Goal: Manage account settings

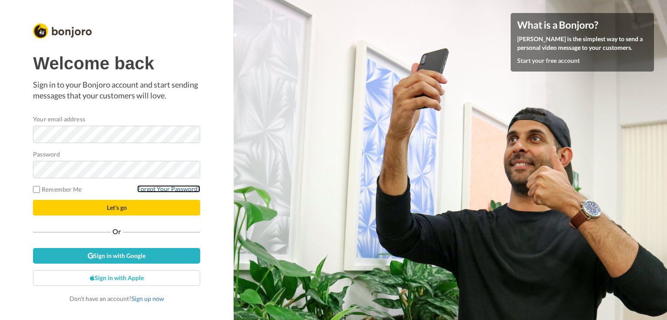
click at [168, 191] on link "Forgot Your Password?" at bounding box center [168, 188] width 63 height 7
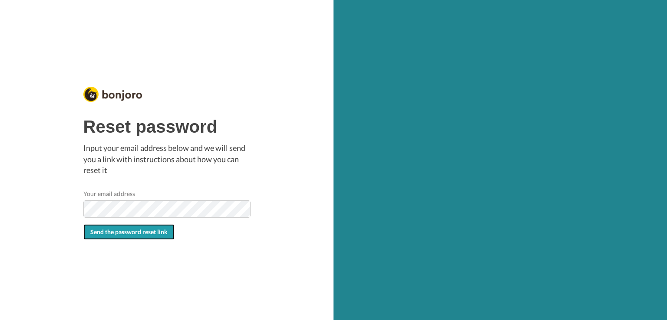
click at [116, 233] on span "Send the password reset link" at bounding box center [128, 231] width 77 height 7
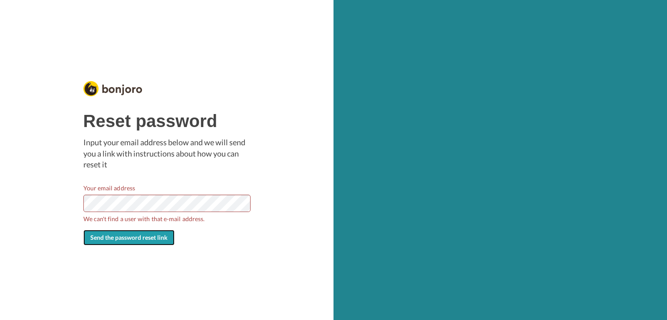
click at [139, 237] on span "Send the password reset link" at bounding box center [128, 237] width 77 height 7
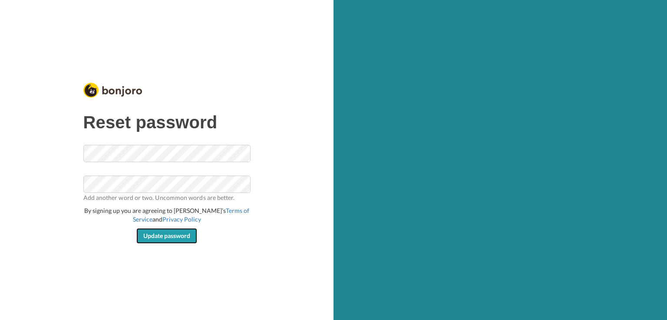
click at [173, 237] on span "Update password" at bounding box center [166, 235] width 47 height 7
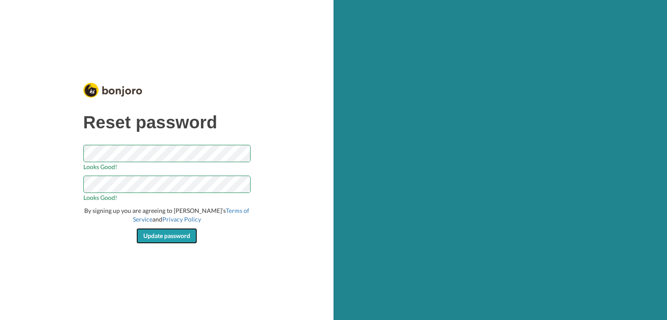
click at [167, 240] on button "Update password" at bounding box center [166, 236] width 61 height 16
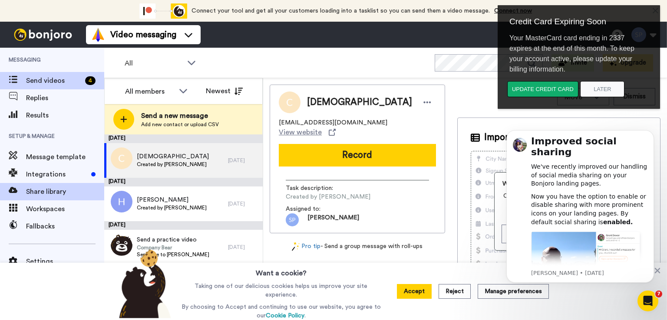
scroll to position [30, 0]
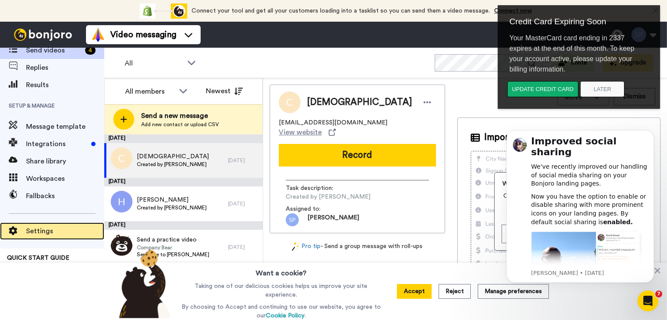
click at [36, 230] on span "Settings" at bounding box center [65, 231] width 78 height 10
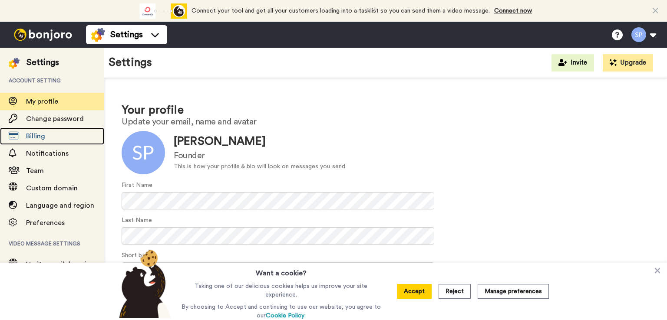
click at [42, 137] on span "Billing" at bounding box center [35, 136] width 19 height 7
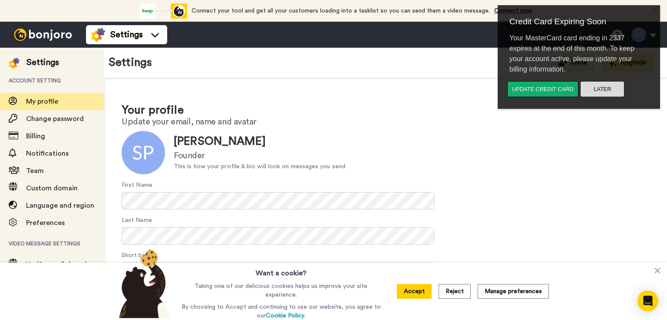
click at [596, 90] on button "Later" at bounding box center [602, 89] width 44 height 16
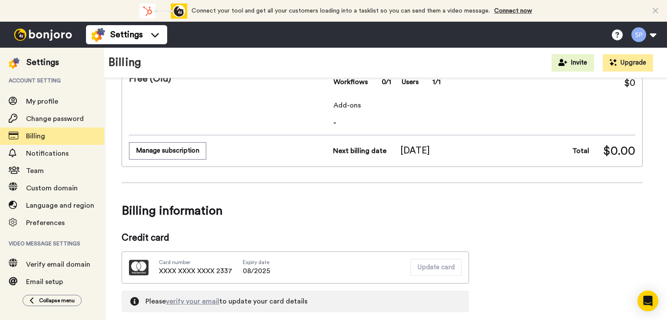
scroll to position [87, 0]
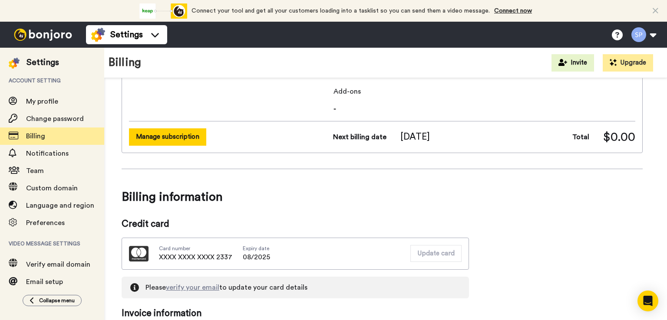
click at [184, 132] on button "Manage subscription" at bounding box center [167, 136] width 77 height 17
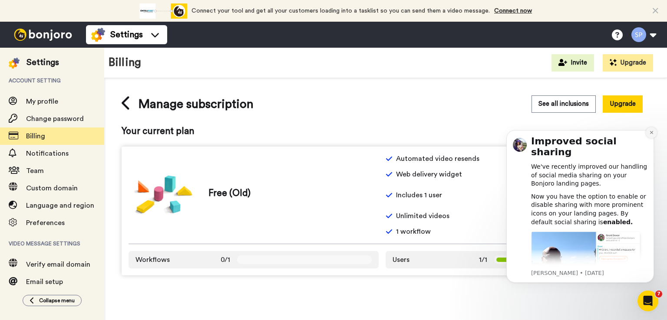
click at [650, 133] on icon "Dismiss notification" at bounding box center [650, 132] width 3 height 3
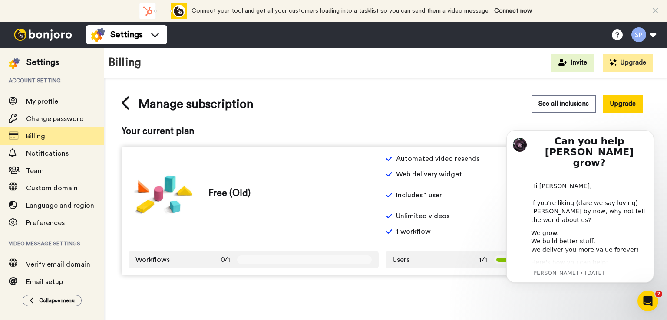
click at [363, 136] on span "Your current plan" at bounding box center [382, 131] width 521 height 13
click at [450, 293] on div "Manage subscription See all inclusions Upgrade Your current plan Free (Old) Aut…" at bounding box center [385, 185] width 563 height 215
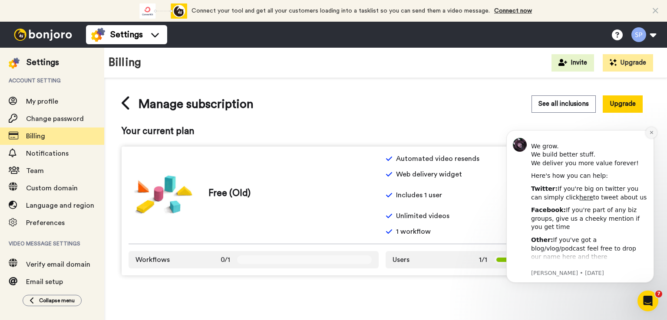
click at [652, 135] on icon "Dismiss notification" at bounding box center [651, 132] width 5 height 5
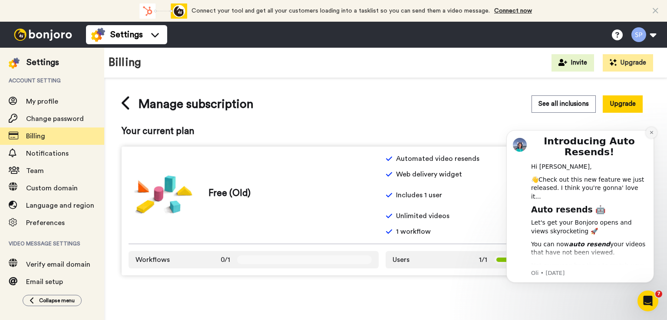
click at [651, 134] on icon "Dismiss notification" at bounding box center [651, 132] width 5 height 5
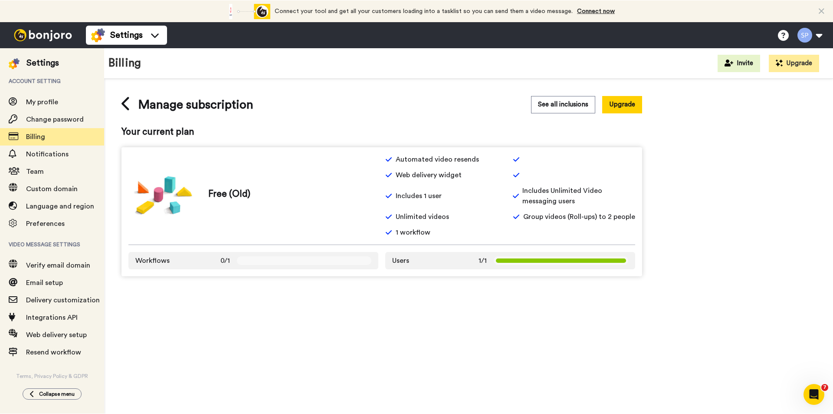
scroll to position [0, 0]
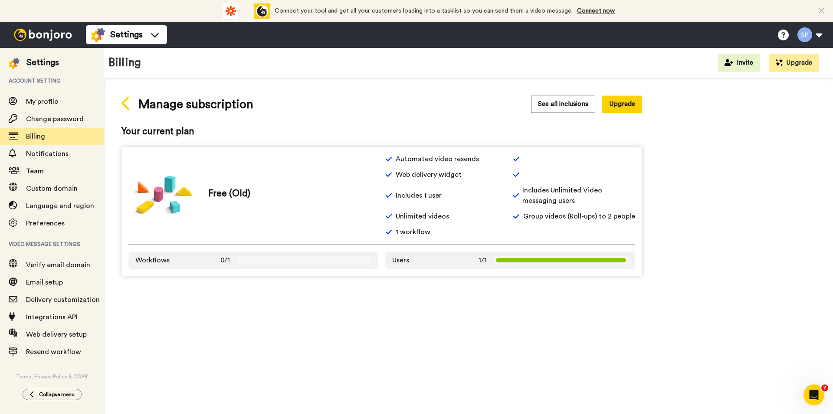
click at [125, 107] on icon at bounding box center [127, 102] width 10 height 15
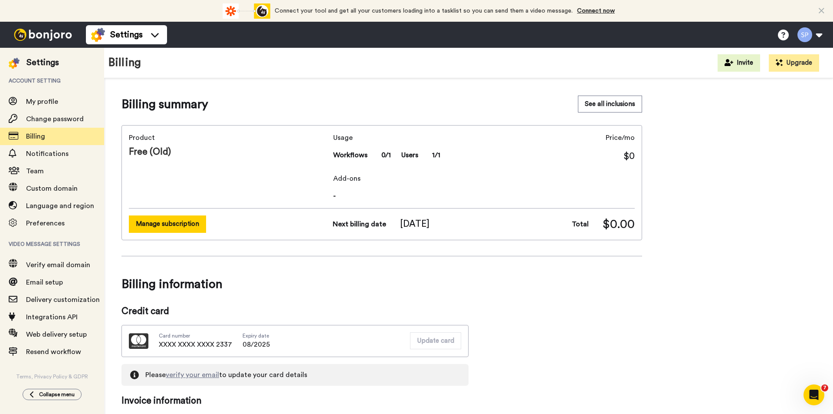
click at [173, 218] on button "Manage subscription" at bounding box center [167, 223] width 77 height 17
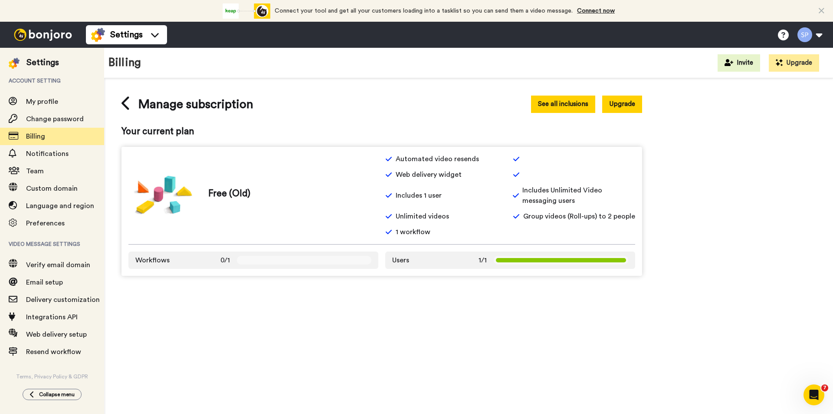
click at [583, 111] on button "See all inclusions" at bounding box center [563, 103] width 64 height 17
click at [666, 320] on icon "Open Intercom Messenger" at bounding box center [813, 393] width 14 height 14
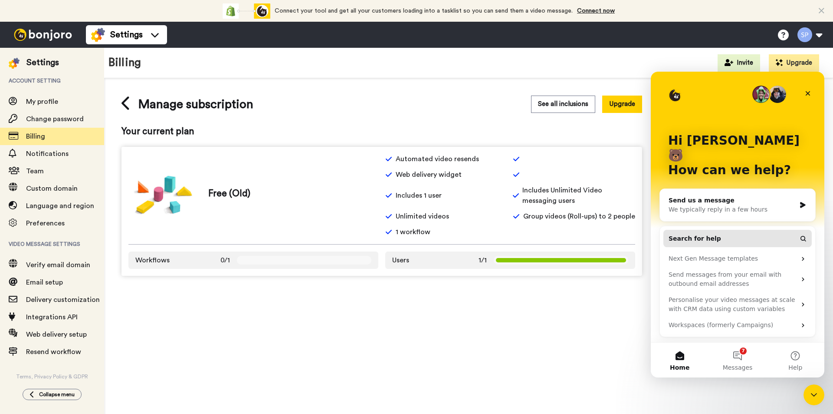
click at [666, 234] on span "Search for help" at bounding box center [695, 238] width 53 height 9
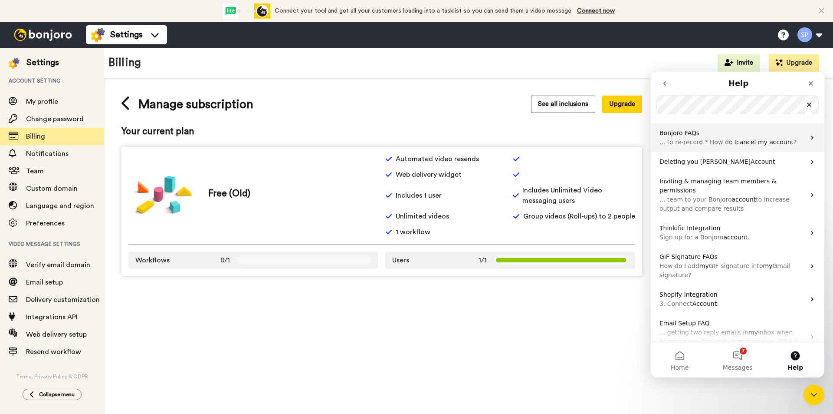
click at [666, 145] on span "... to re-record.* ​ How do I" at bounding box center [698, 141] width 77 height 7
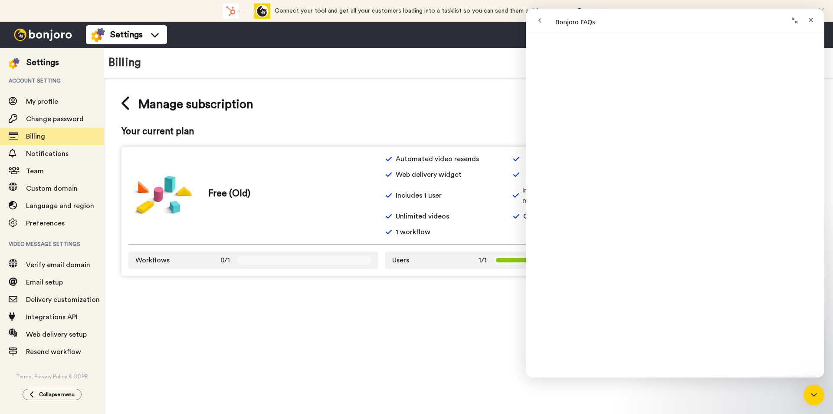
scroll to position [173, 0]
click at [390, 310] on div "Manage subscription See all inclusions Upgrade Your current plan Free (Old) Aut…" at bounding box center [468, 259] width 729 height 362
click at [666, 21] on div "Close" at bounding box center [811, 20] width 16 height 16
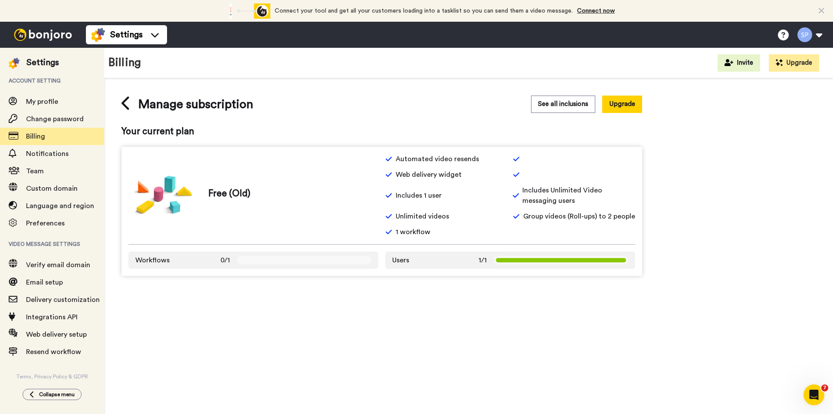
scroll to position [0, 0]
click at [43, 138] on span "Billing" at bounding box center [35, 136] width 19 height 7
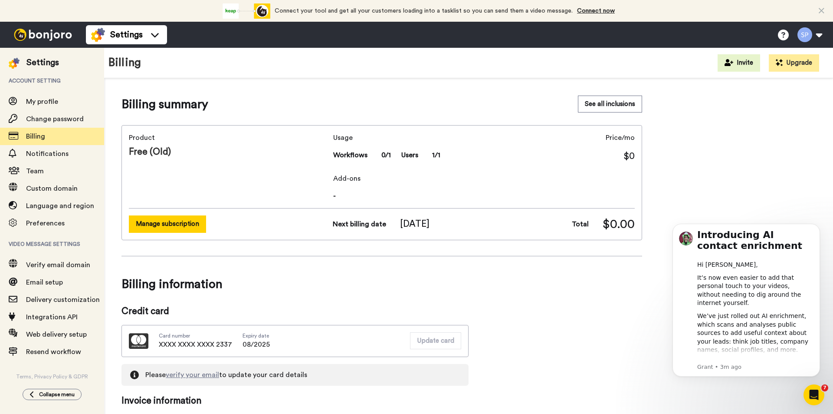
click at [186, 223] on button "Manage subscription" at bounding box center [167, 223] width 77 height 17
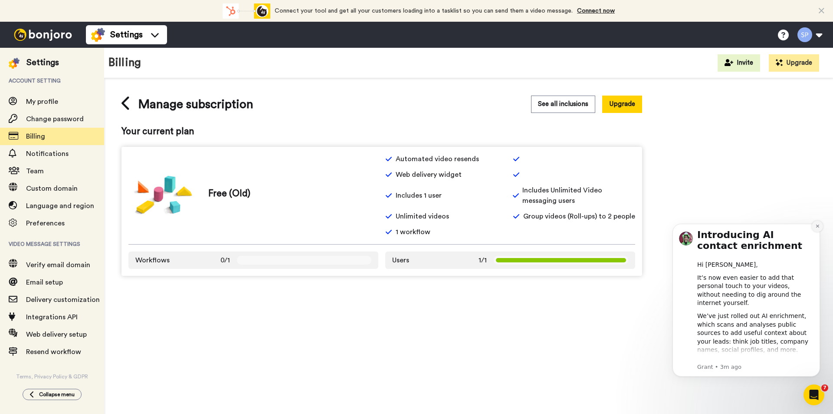
click at [817, 225] on icon "Dismiss notification" at bounding box center [818, 226] width 5 height 5
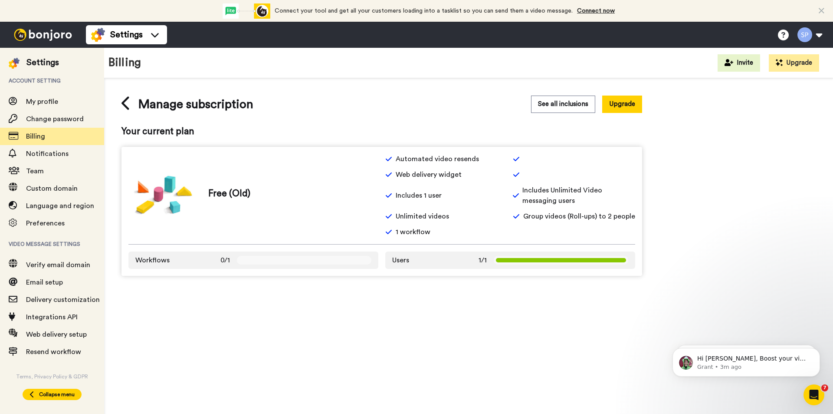
click at [49, 394] on span "Collapse menu" at bounding box center [57, 394] width 36 height 7
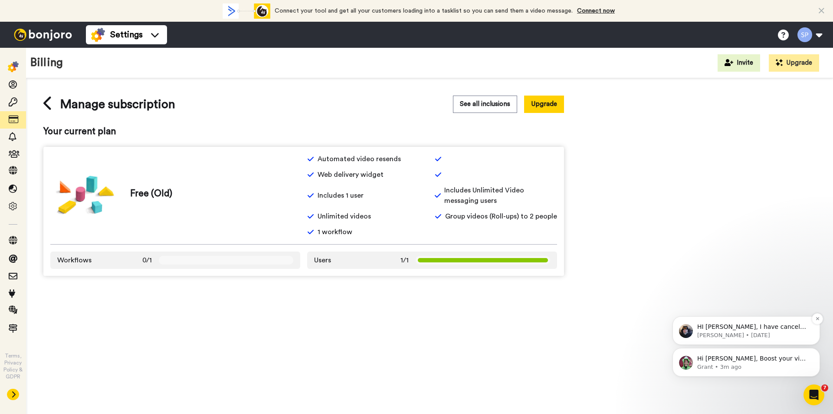
click at [766, 335] on p "Johann • 297w ago" at bounding box center [754, 335] width 112 height 8
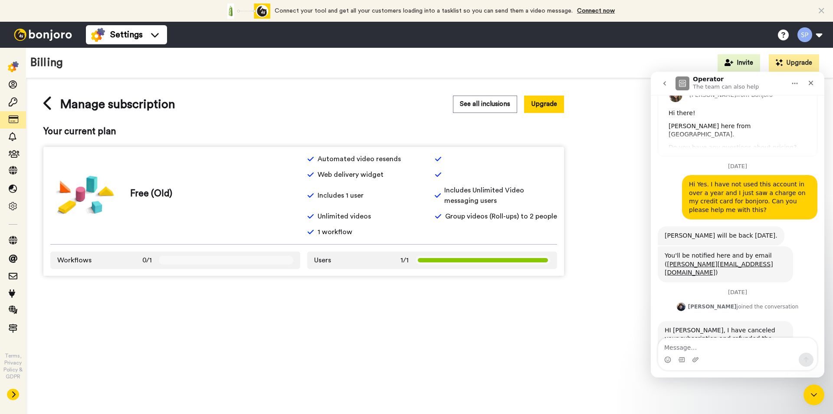
scroll to position [108, 0]
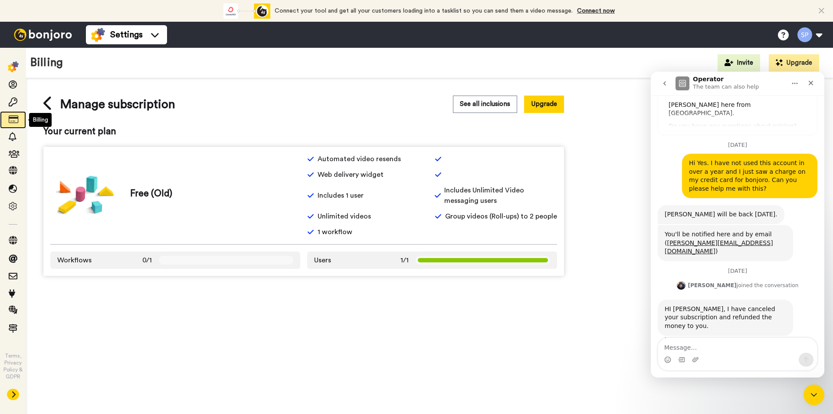
click at [13, 118] on icon at bounding box center [13, 119] width 9 height 9
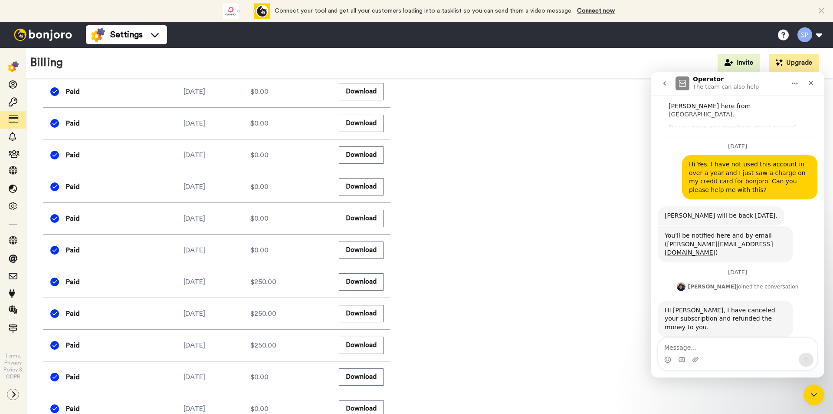
scroll to position [477, 0]
click at [817, 30] on button at bounding box center [809, 34] width 33 height 19
click at [814, 81] on icon "Close" at bounding box center [811, 82] width 7 height 7
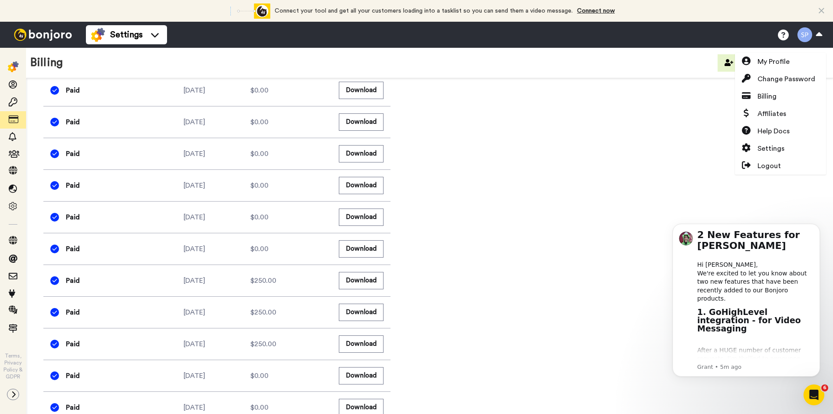
scroll to position [0, 0]
click at [787, 63] on span "My Profile" at bounding box center [774, 61] width 32 height 10
